Goal: Find specific fact: Find specific fact

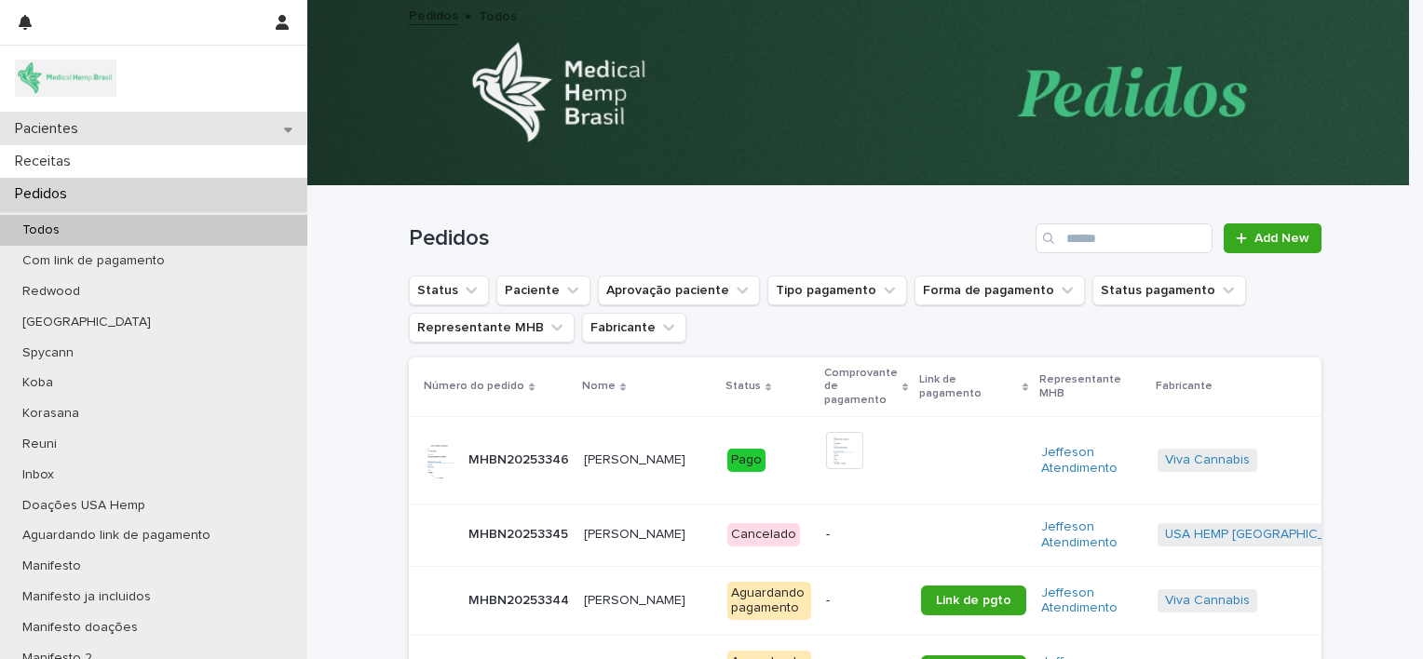
click at [169, 124] on div "Pacientes" at bounding box center [153, 129] width 307 height 33
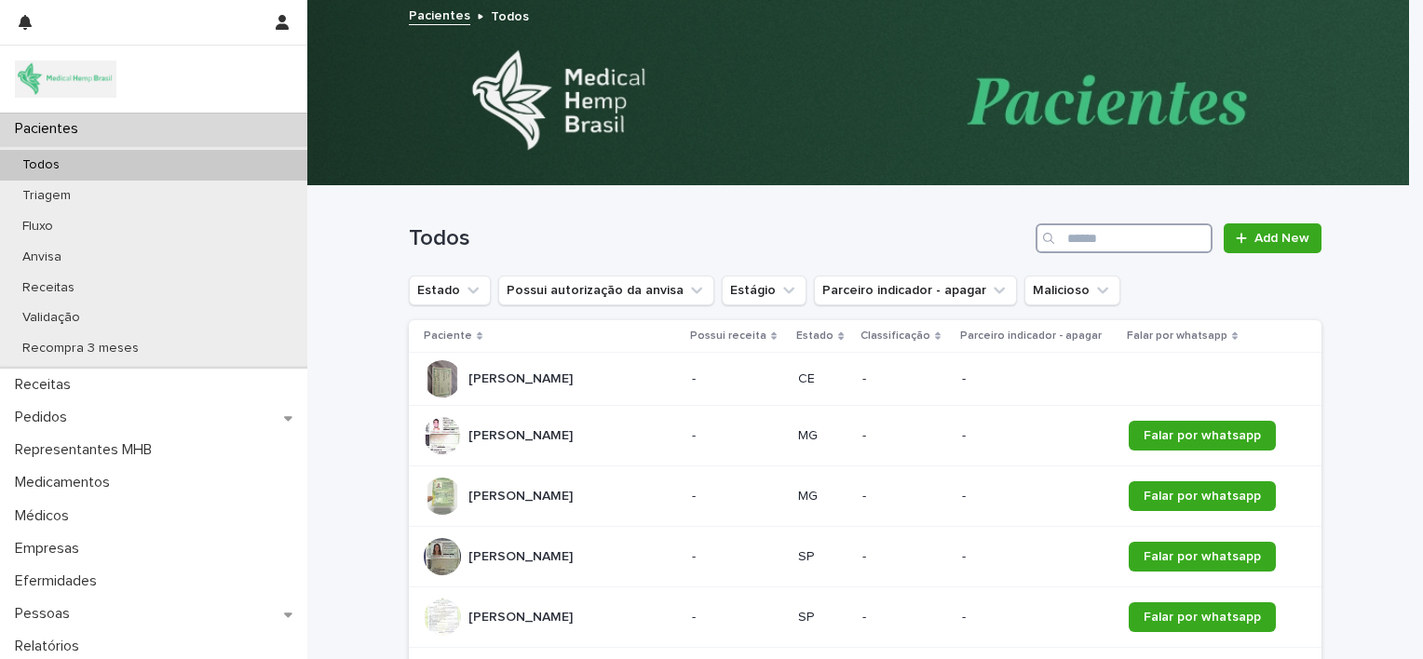
click at [1089, 242] on input "Search" at bounding box center [1124, 238] width 177 height 30
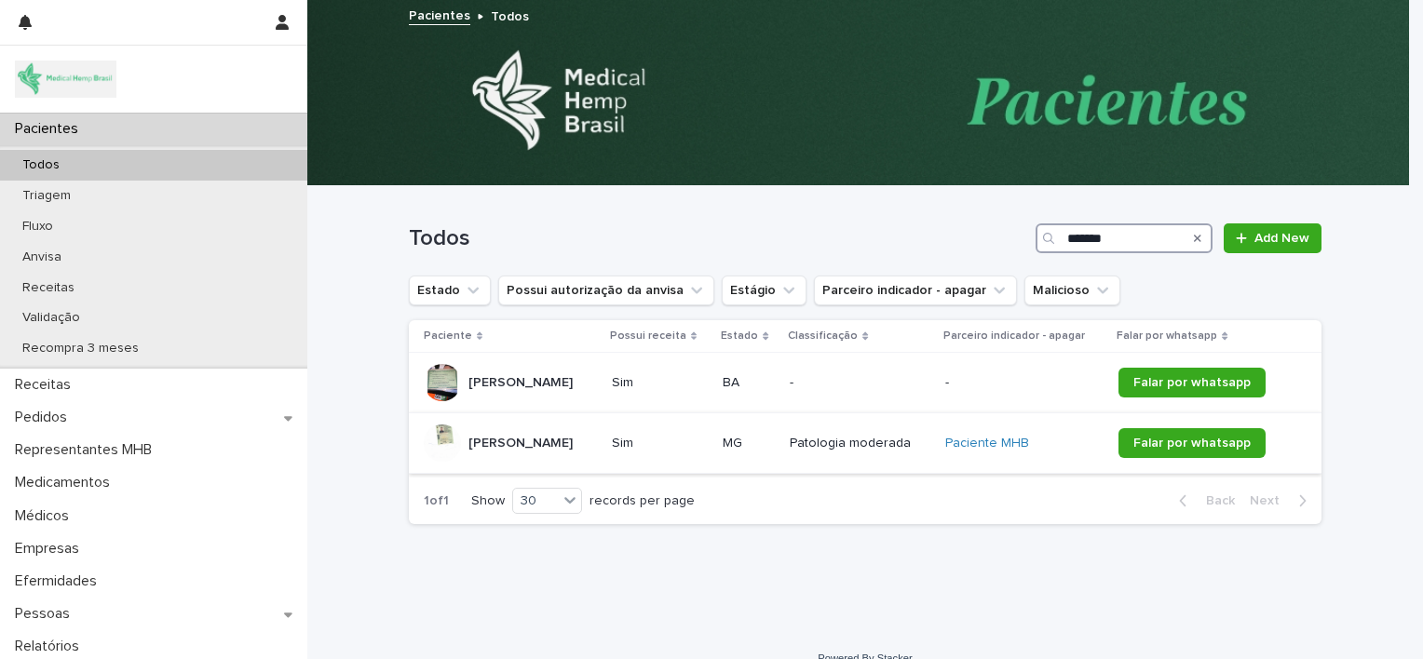
type input "*******"
click at [576, 440] on p "[PERSON_NAME]" at bounding box center [522, 442] width 108 height 20
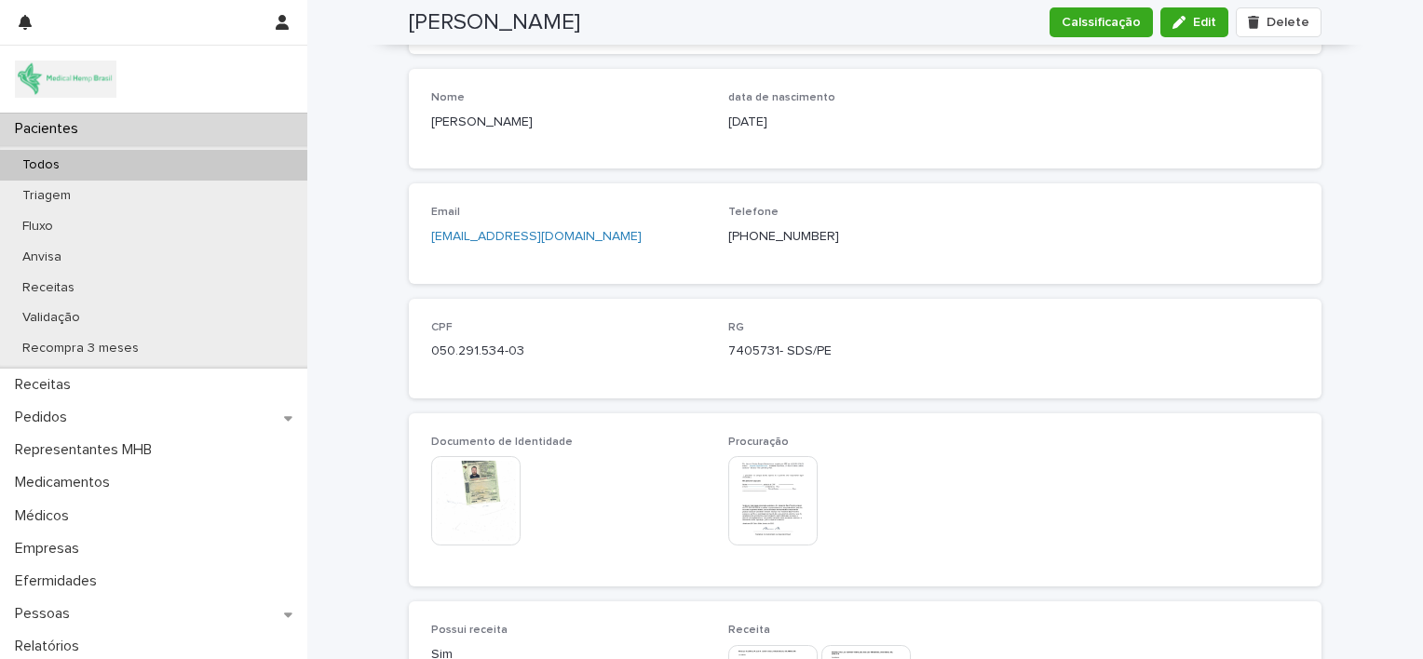
scroll to position [719, 0]
drag, startPoint x: 425, startPoint y: 347, endPoint x: 540, endPoint y: 353, distance: 115.6
click at [540, 353] on p "050.291.534-03" at bounding box center [568, 348] width 275 height 20
copy p "050.291.534-03"
